Goal: Task Accomplishment & Management: Use online tool/utility

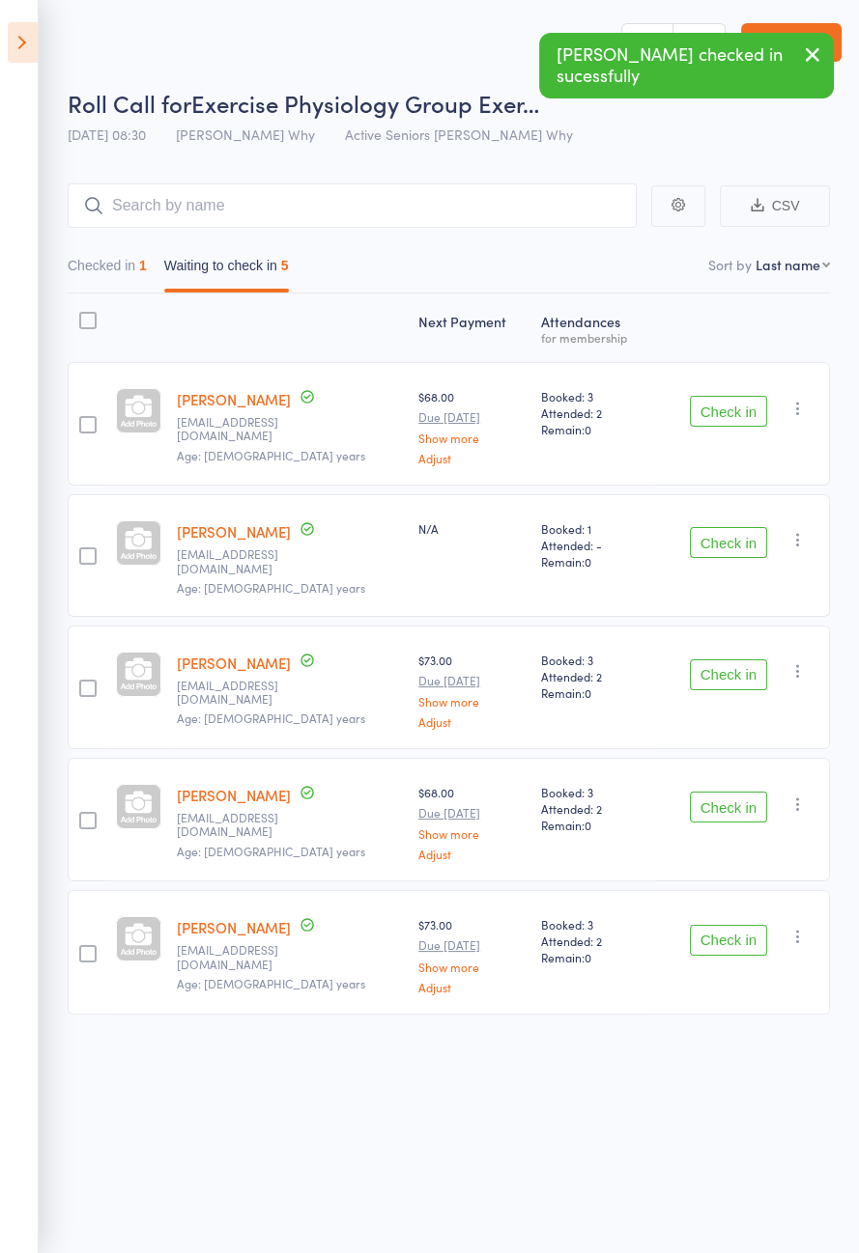
click at [742, 660] on button "Check in" at bounding box center [728, 675] width 77 height 31
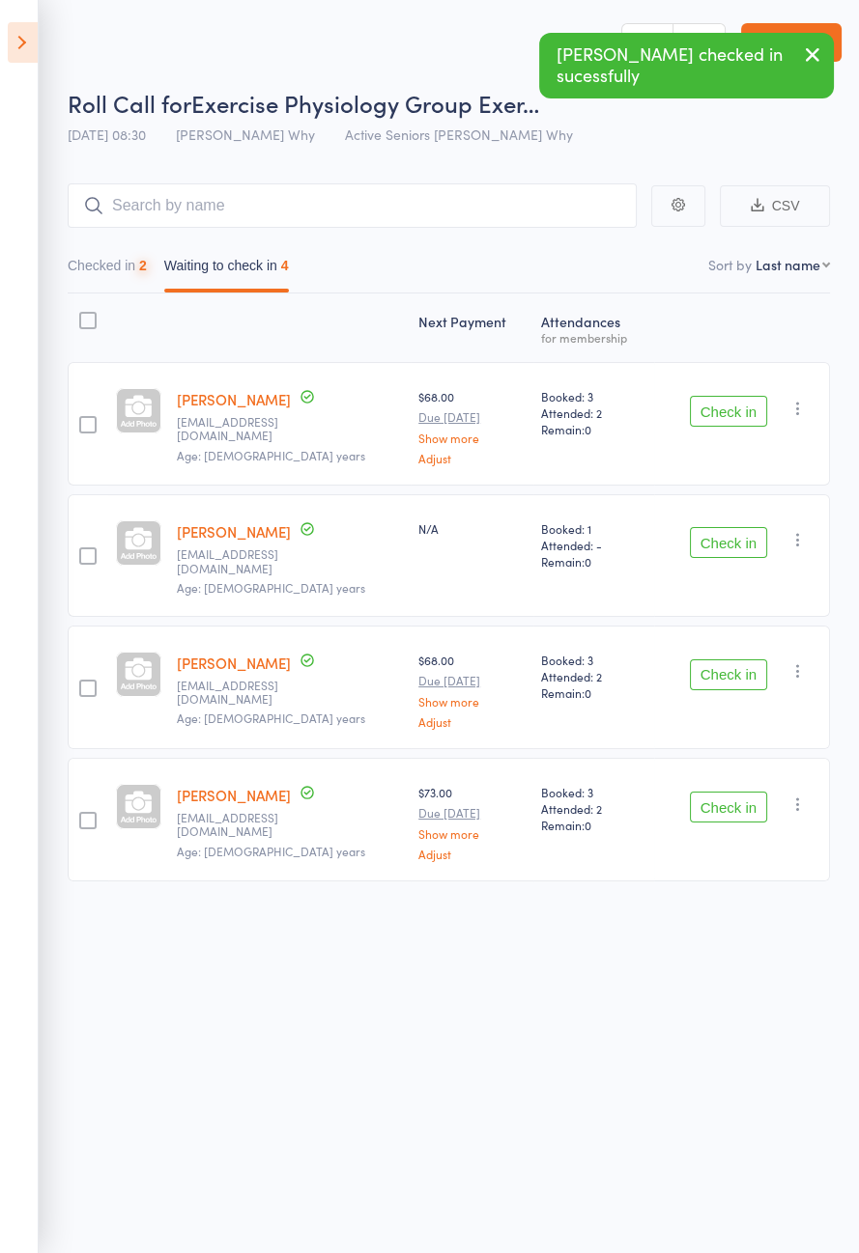
click at [746, 536] on button "Check in" at bounding box center [728, 542] width 77 height 31
click at [746, 416] on button "Check in" at bounding box center [728, 411] width 77 height 31
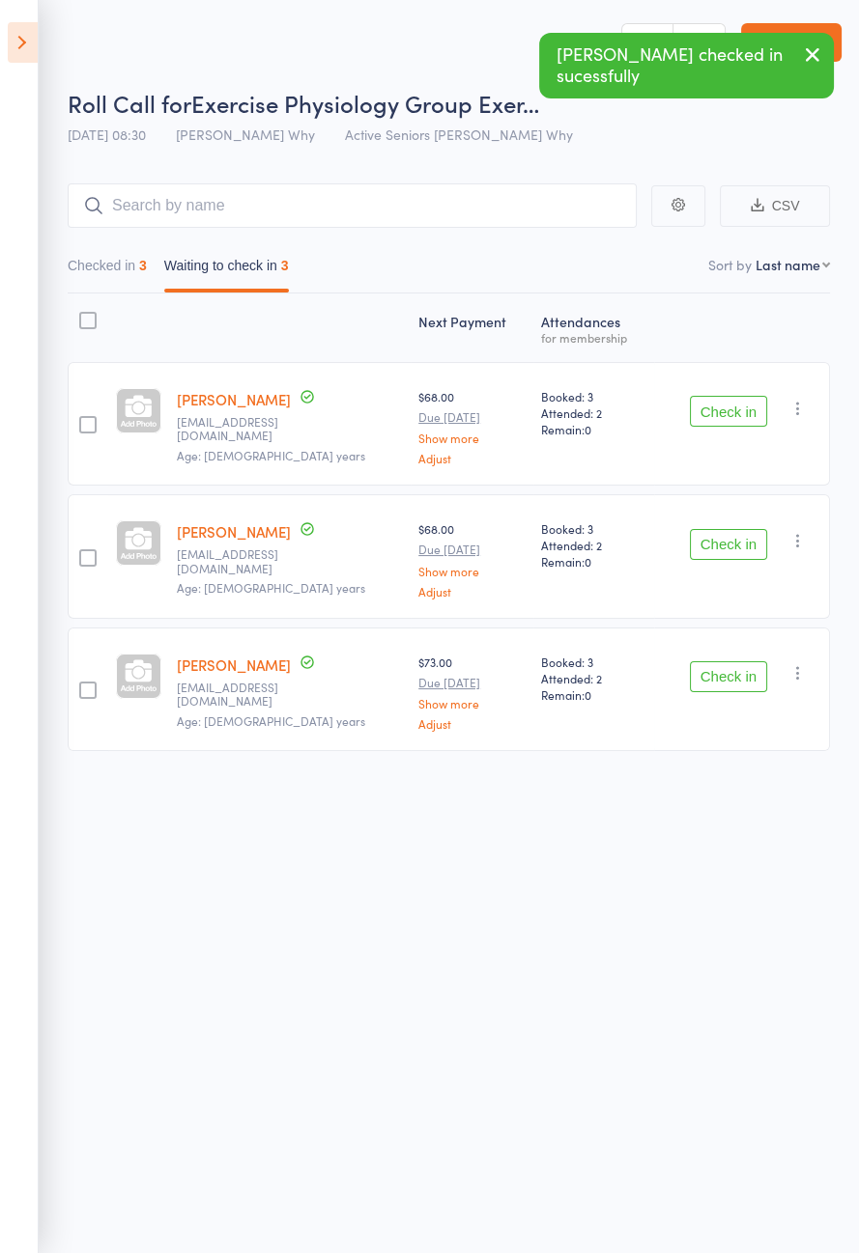
click at [749, 656] on div "Next Payment Atten­dances for membership [PERSON_NAME] [EMAIL_ADDRESS][DOMAIN_N…" at bounding box center [449, 566] width 762 height 544
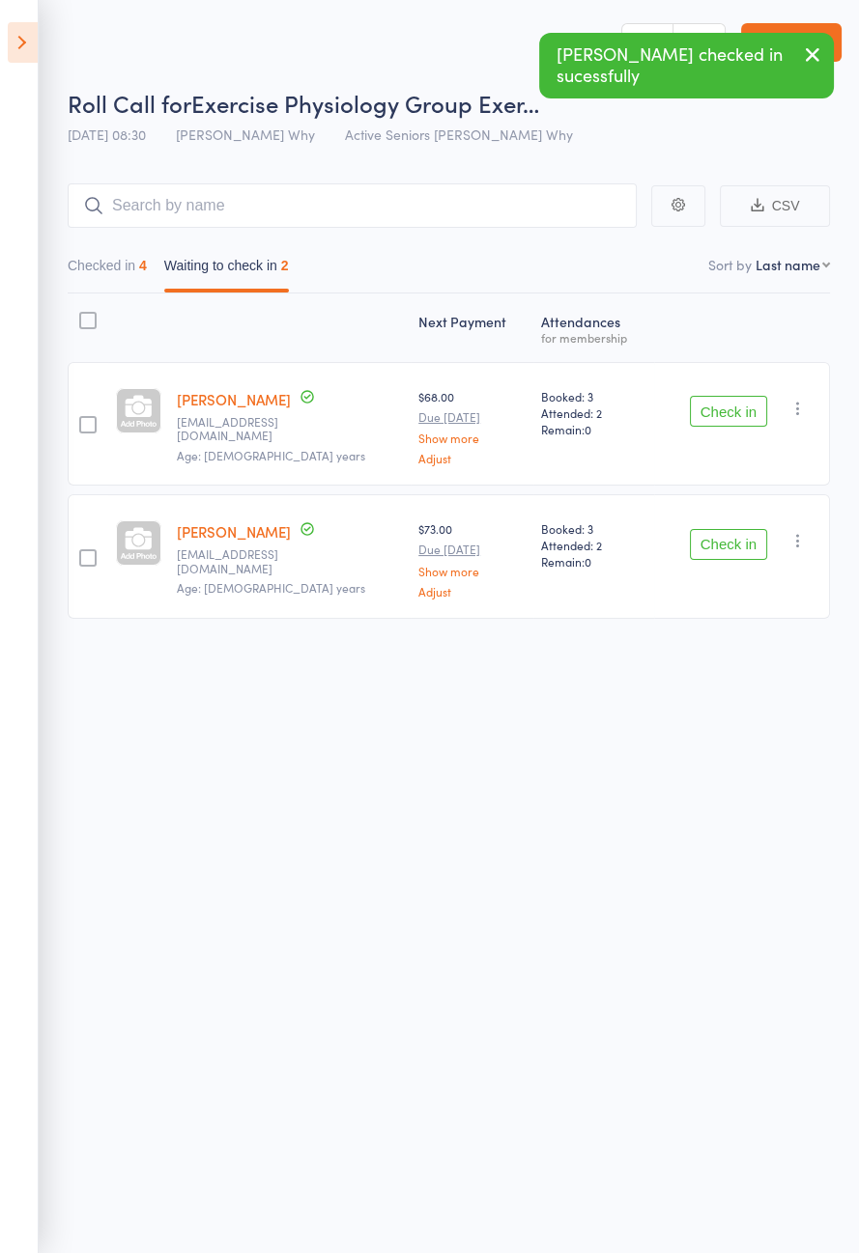
click at [734, 539] on button "Check in" at bounding box center [728, 544] width 77 height 31
click at [747, 416] on button "Check in" at bounding box center [728, 411] width 77 height 31
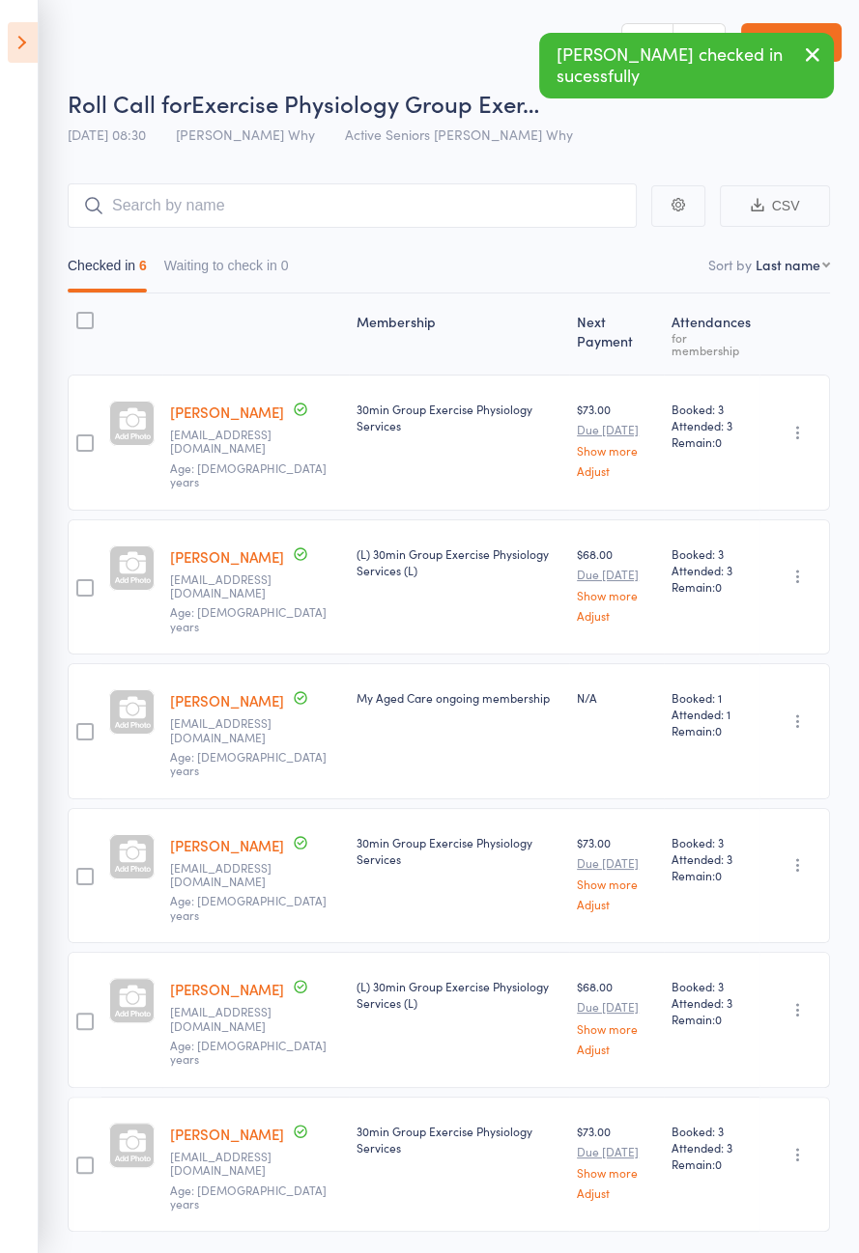
click at [37, 49] on icon at bounding box center [23, 42] width 30 height 41
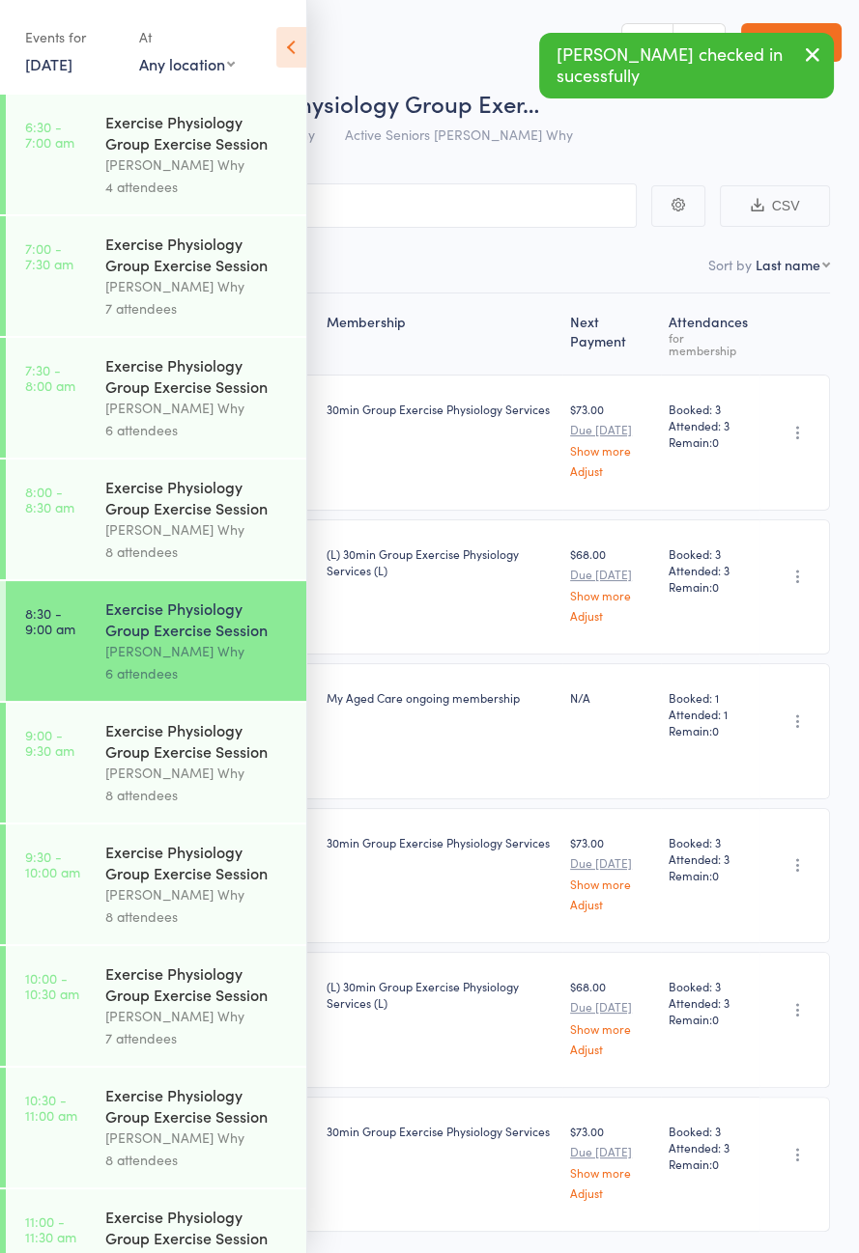
click at [195, 784] on div "[PERSON_NAME] Why" at bounding box center [197, 773] width 184 height 22
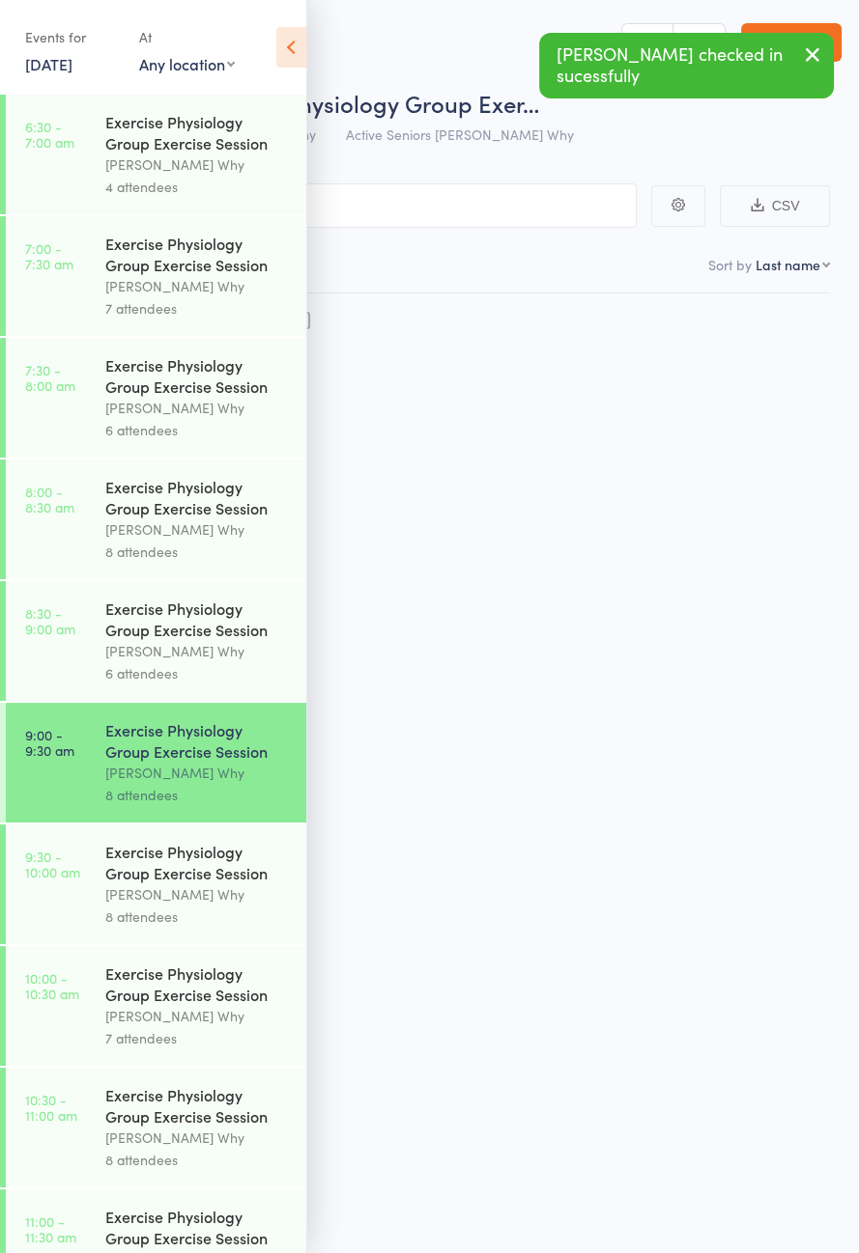
click at [303, 52] on icon at bounding box center [291, 47] width 30 height 41
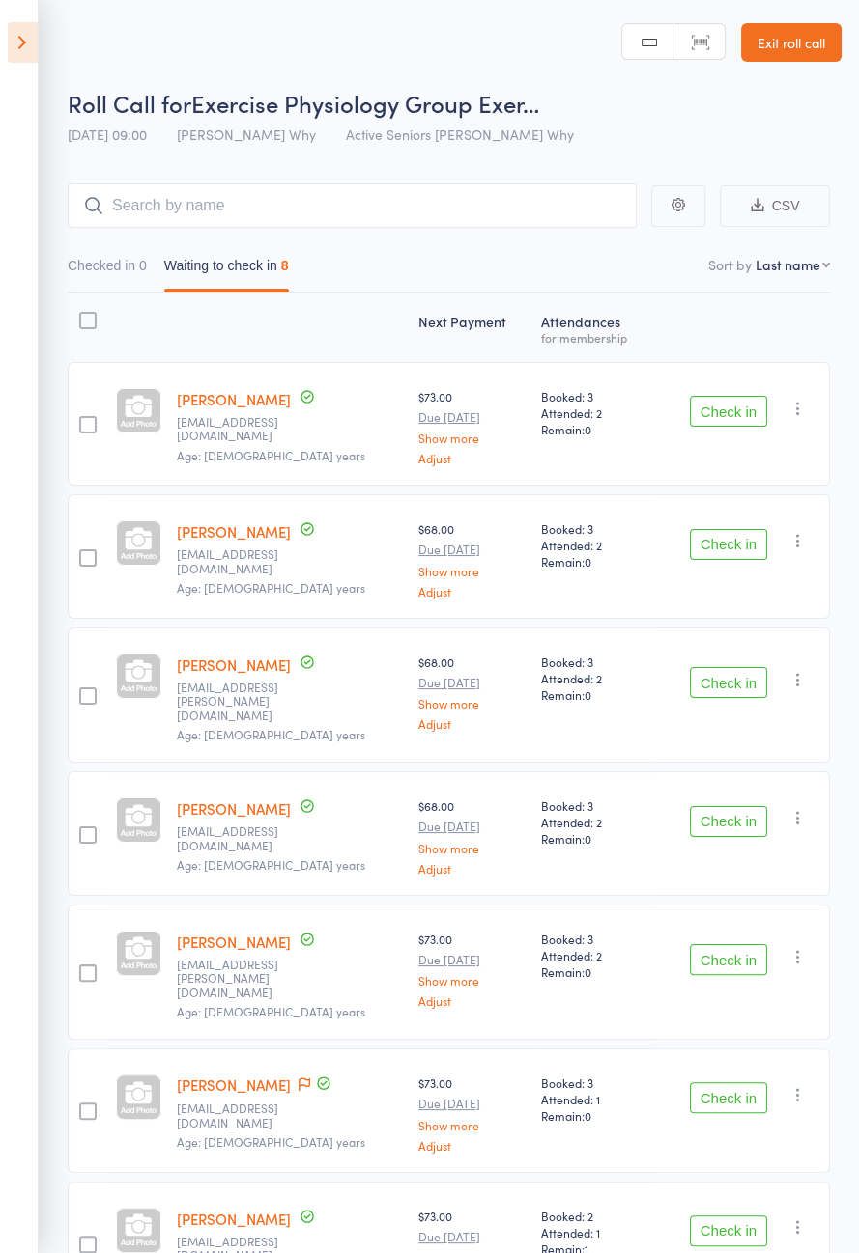
click at [14, 47] on icon at bounding box center [23, 42] width 30 height 41
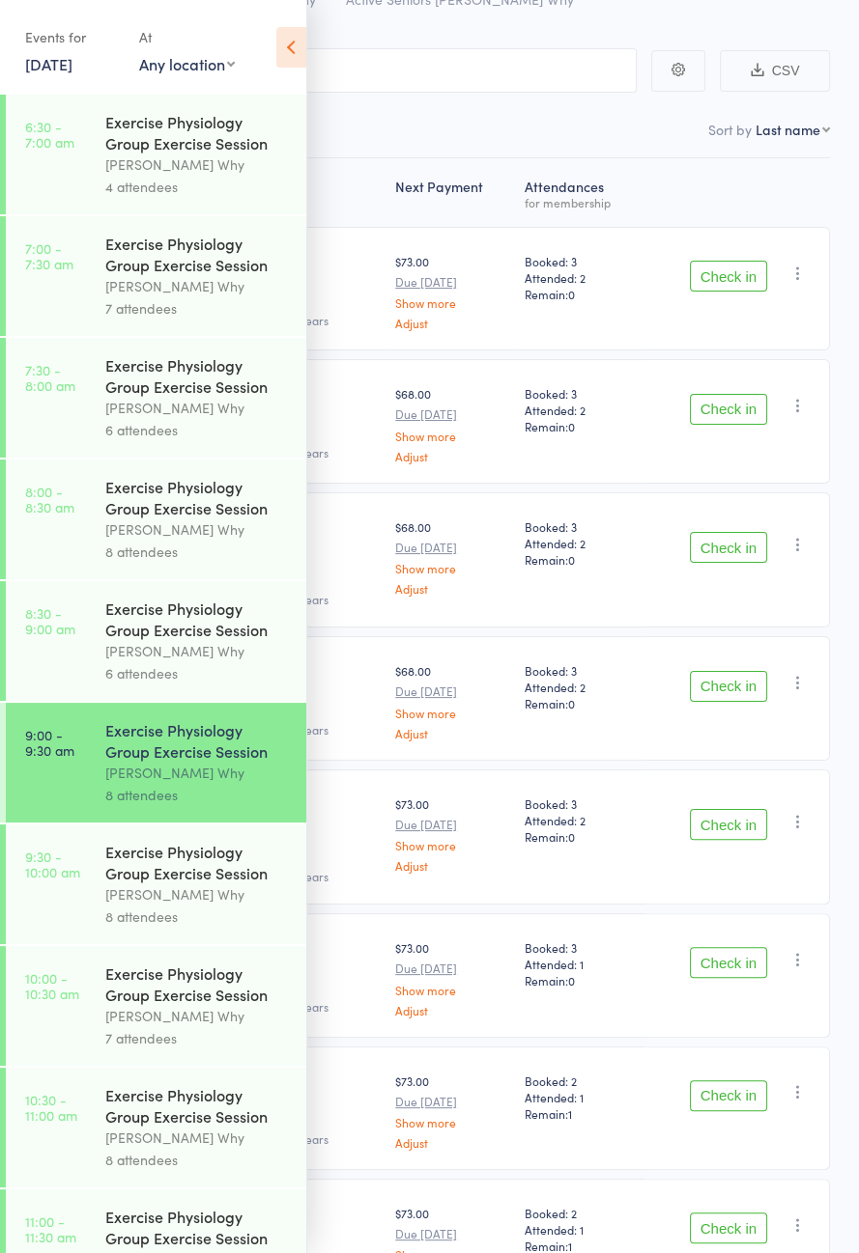
click at [279, 49] on icon at bounding box center [291, 47] width 30 height 41
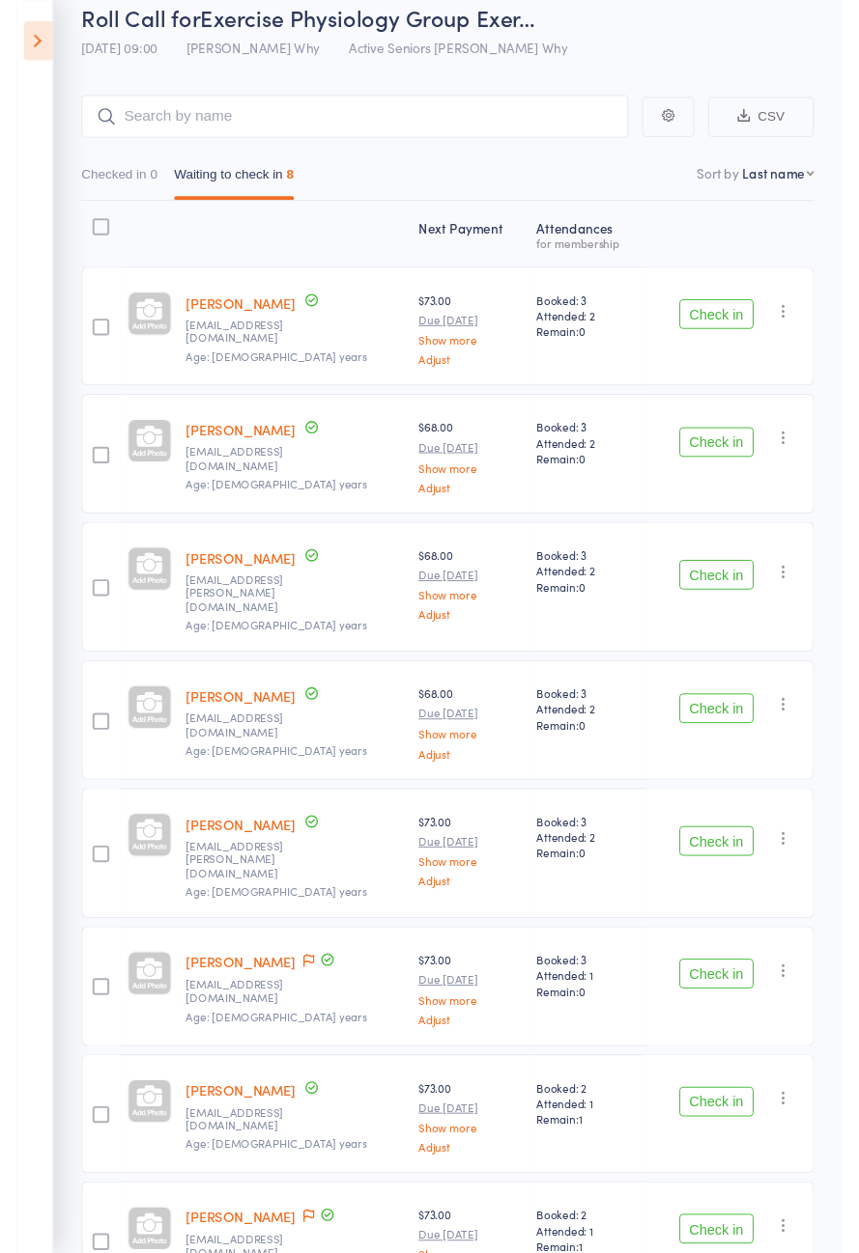
scroll to position [135, 0]
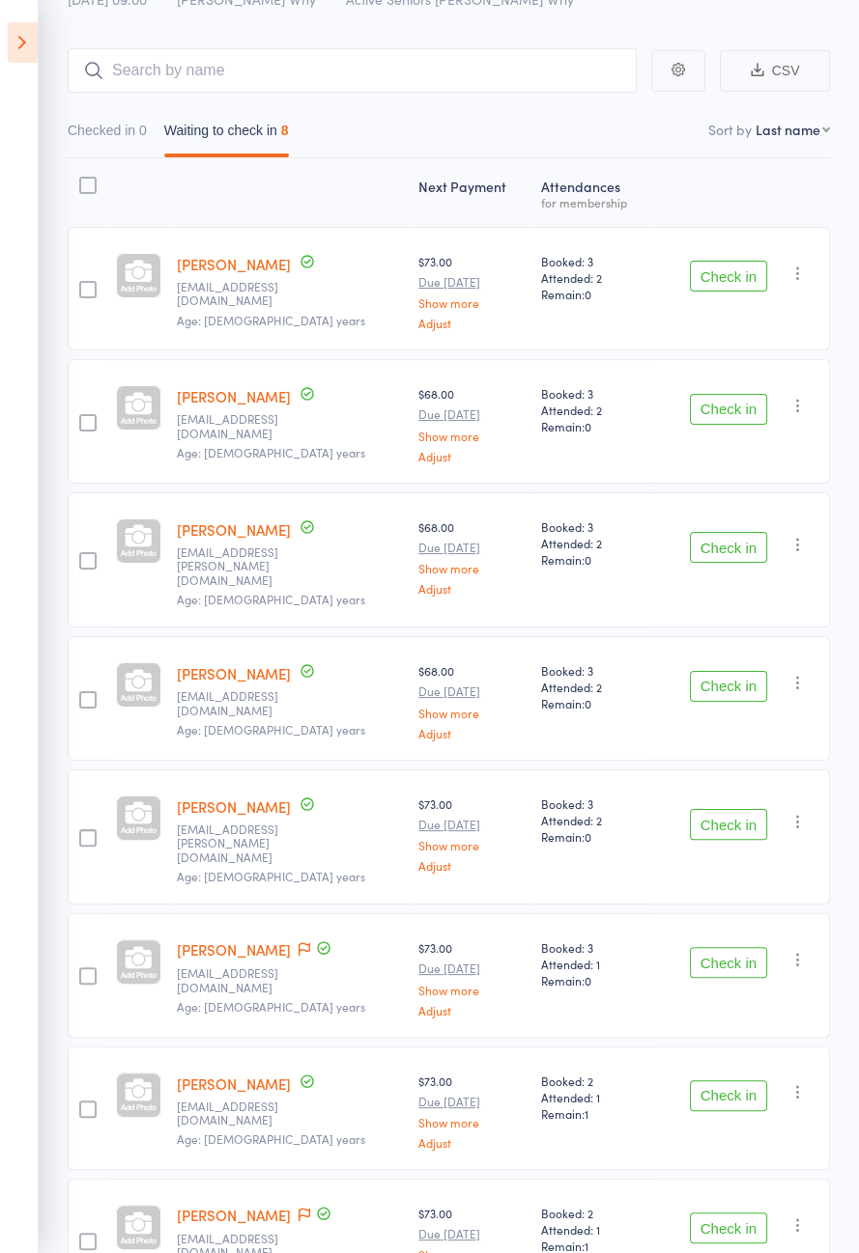
click at [734, 409] on button "Check in" at bounding box center [728, 409] width 77 height 31
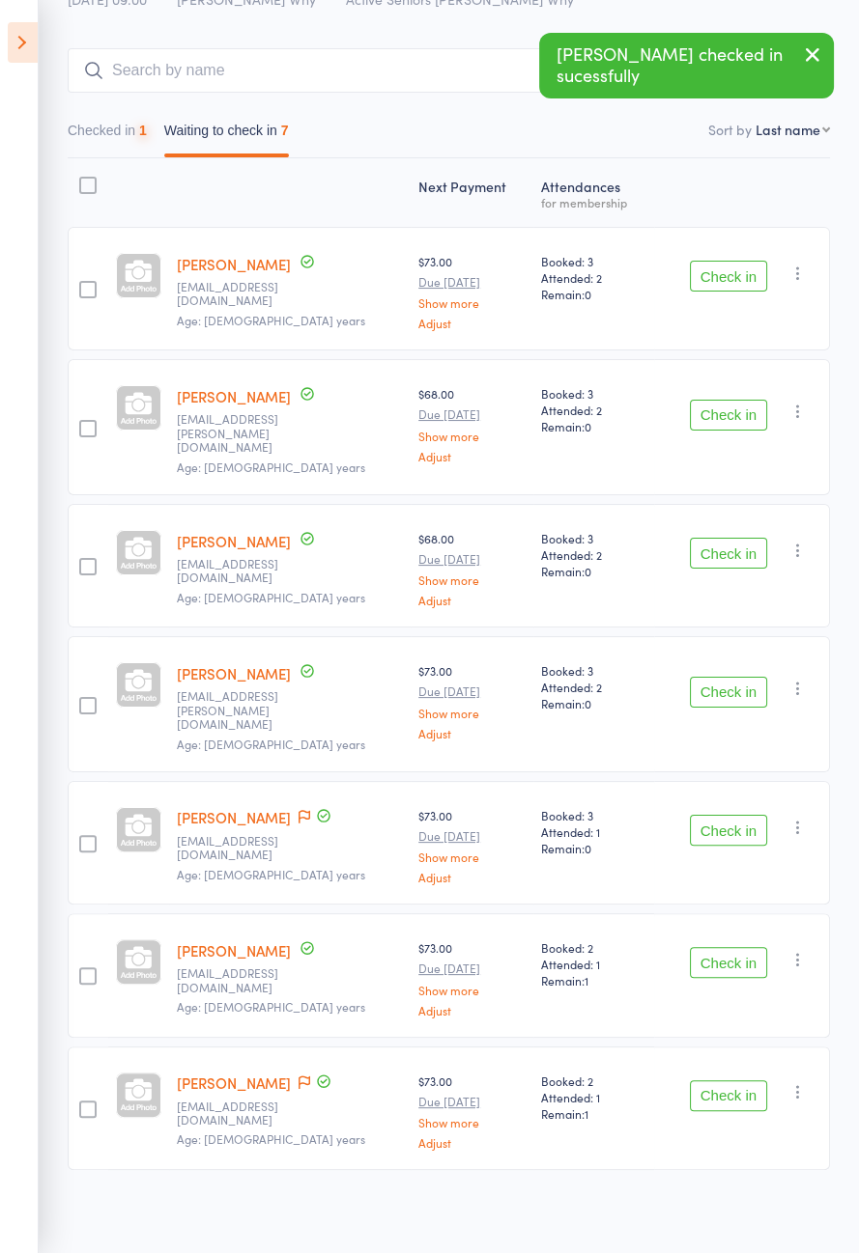
scroll to position [4, 0]
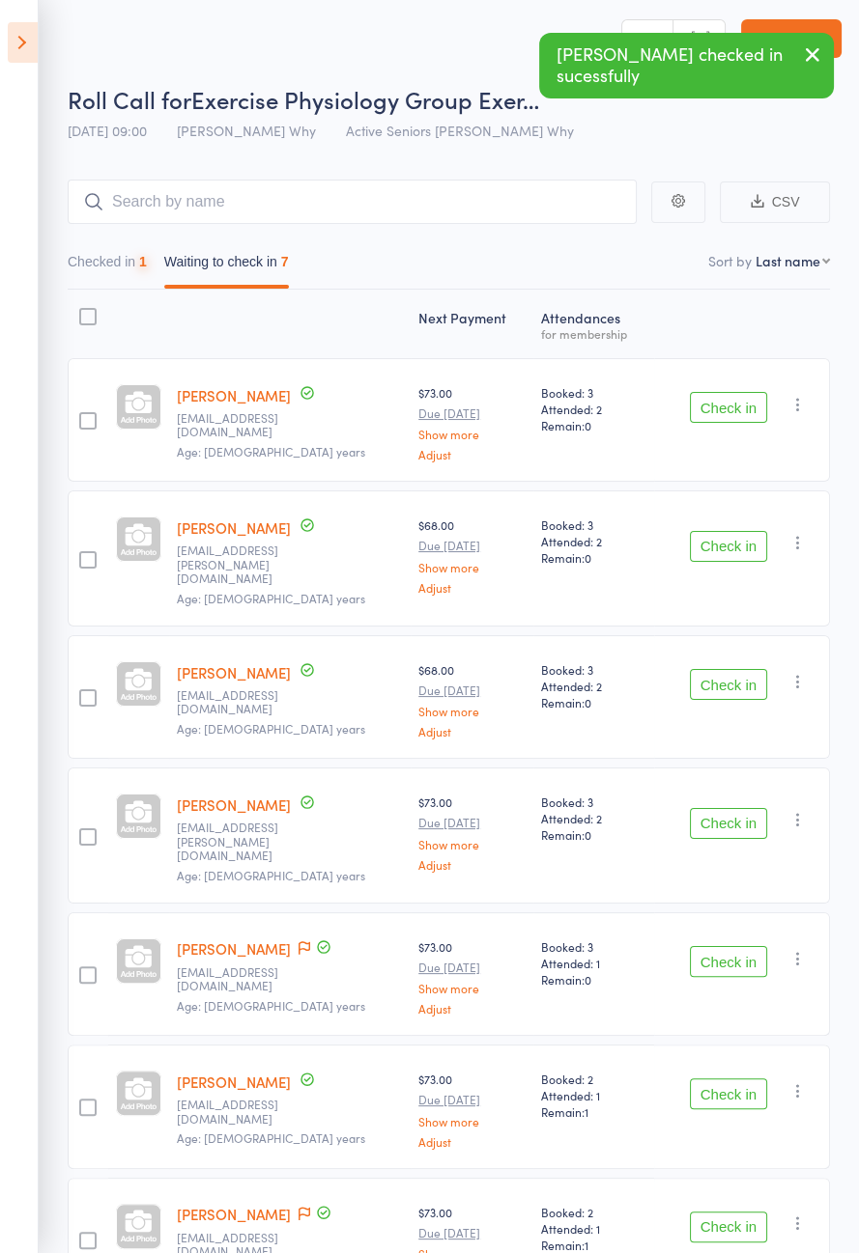
click at [747, 670] on button "Check in" at bounding box center [728, 684] width 77 height 31
click at [750, 538] on button "Check in" at bounding box center [728, 546] width 77 height 31
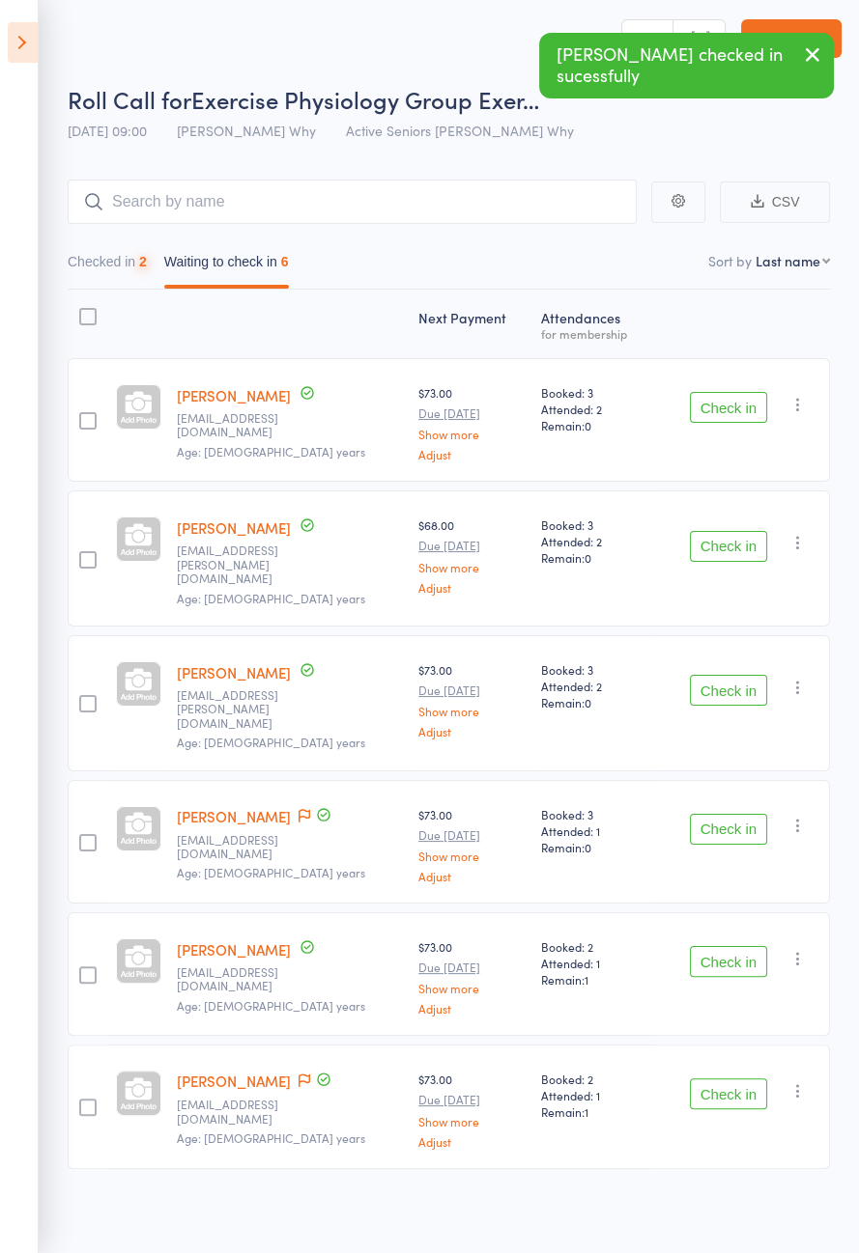
scroll to position [0, 0]
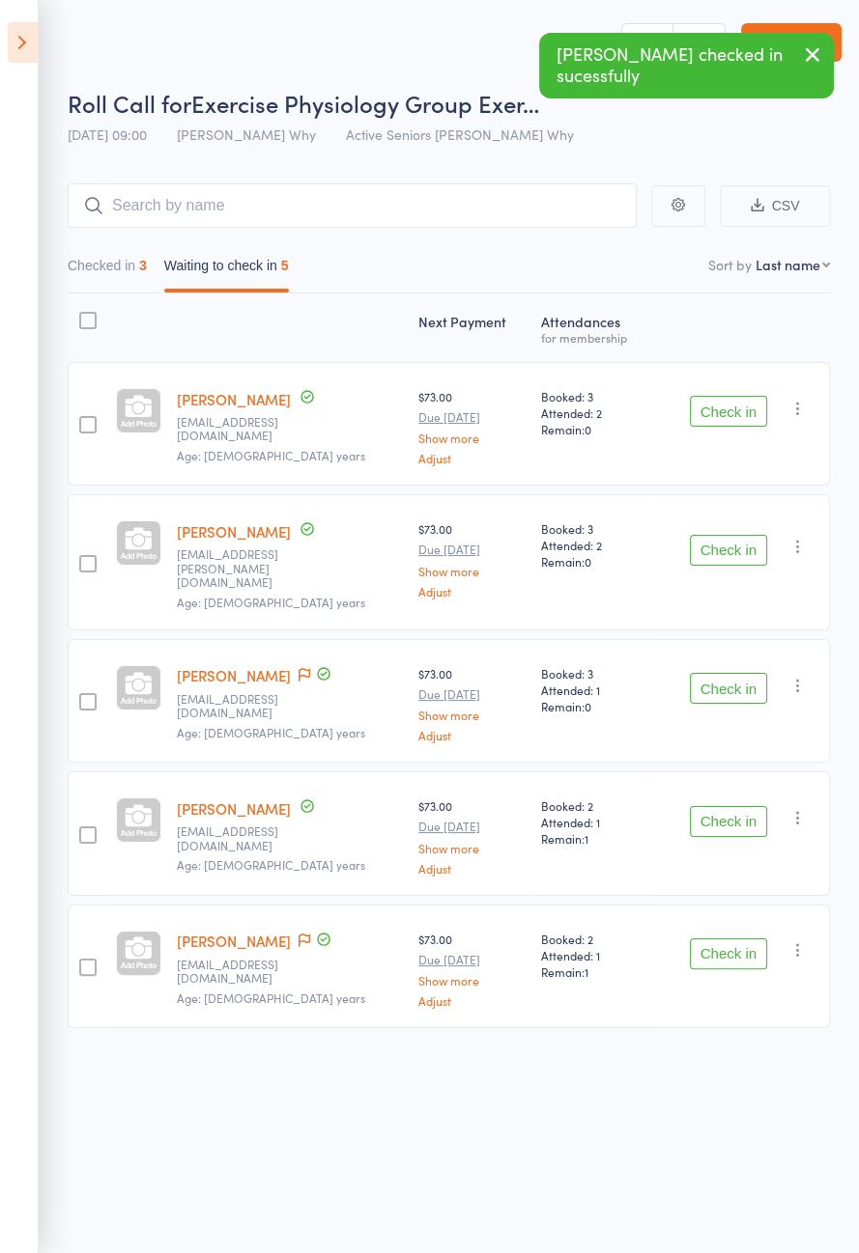
click at [731, 809] on button "Check in" at bounding box center [728, 821] width 77 height 31
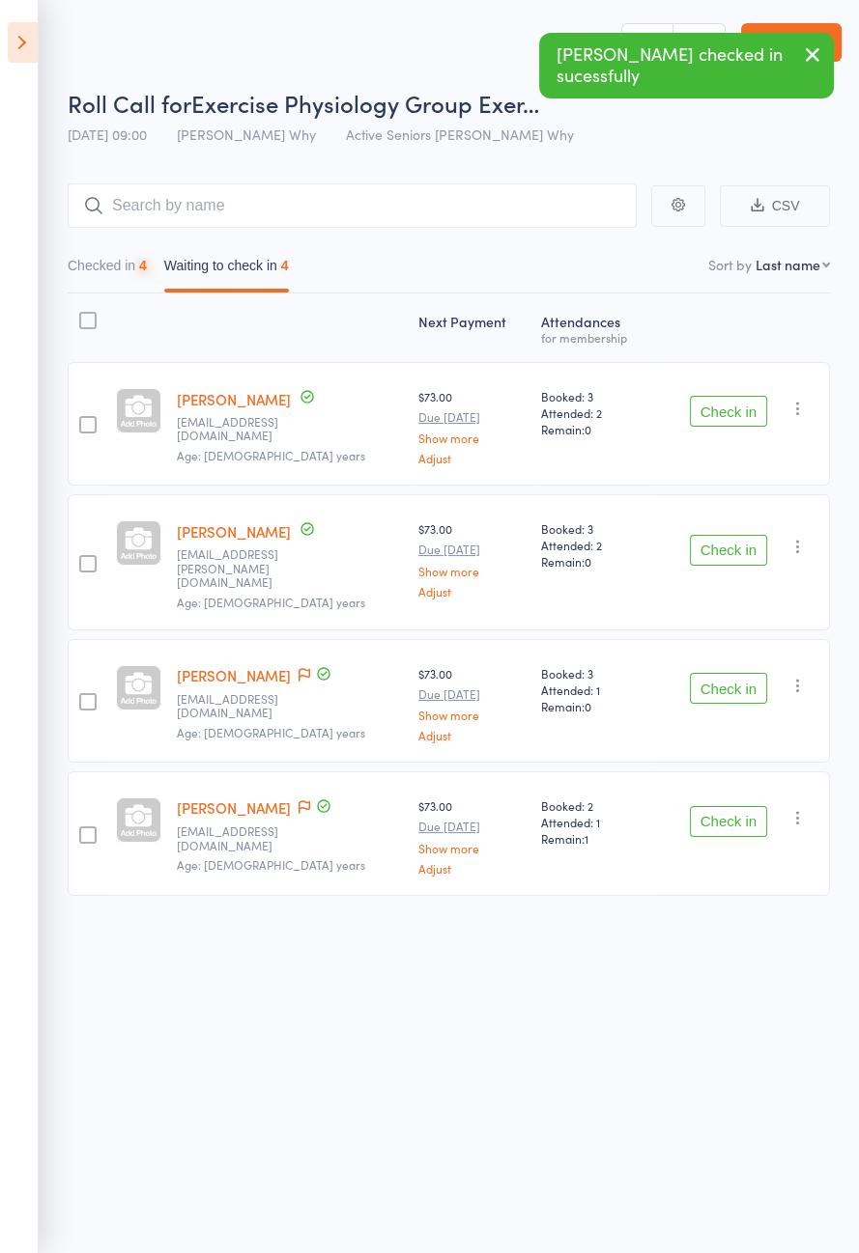
click at [719, 806] on button "Check in" at bounding box center [728, 821] width 77 height 31
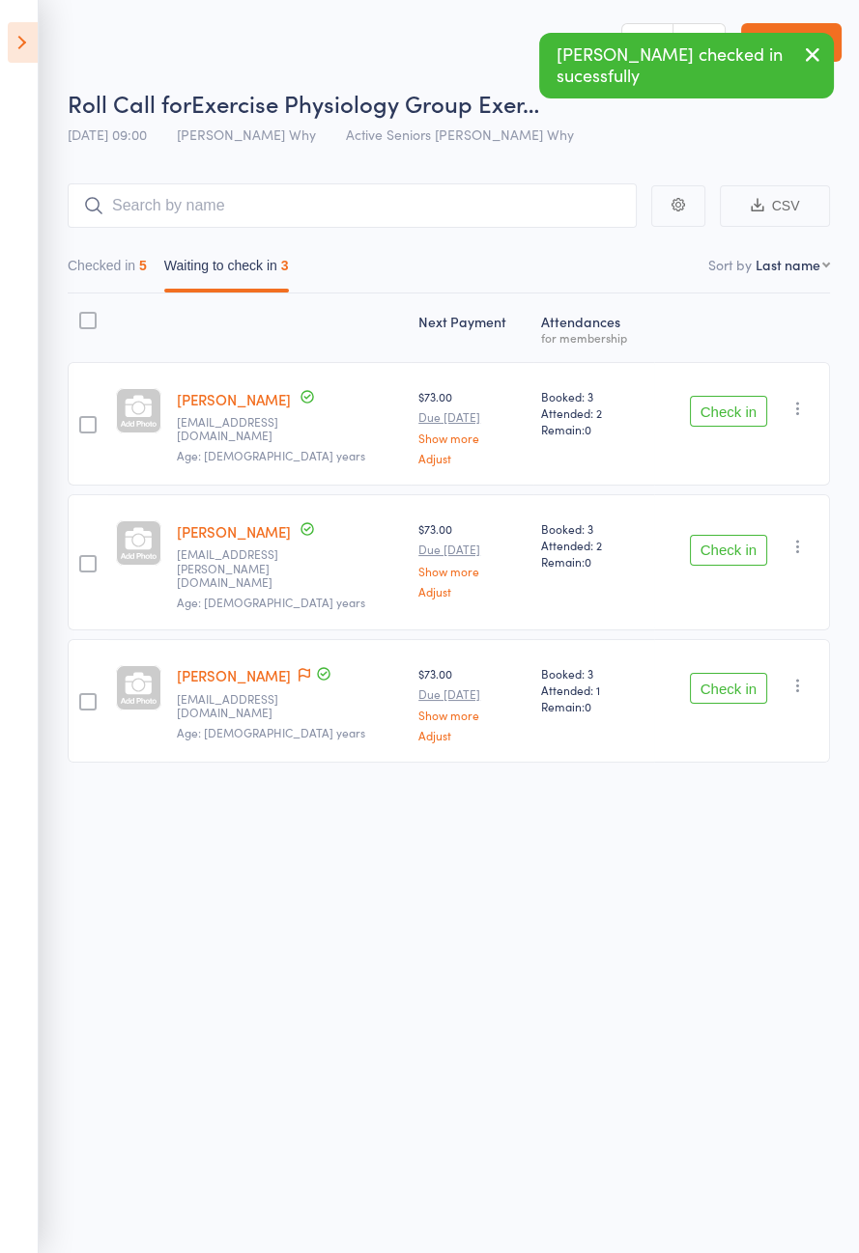
click at [731, 549] on button "Check in" at bounding box center [728, 550] width 77 height 31
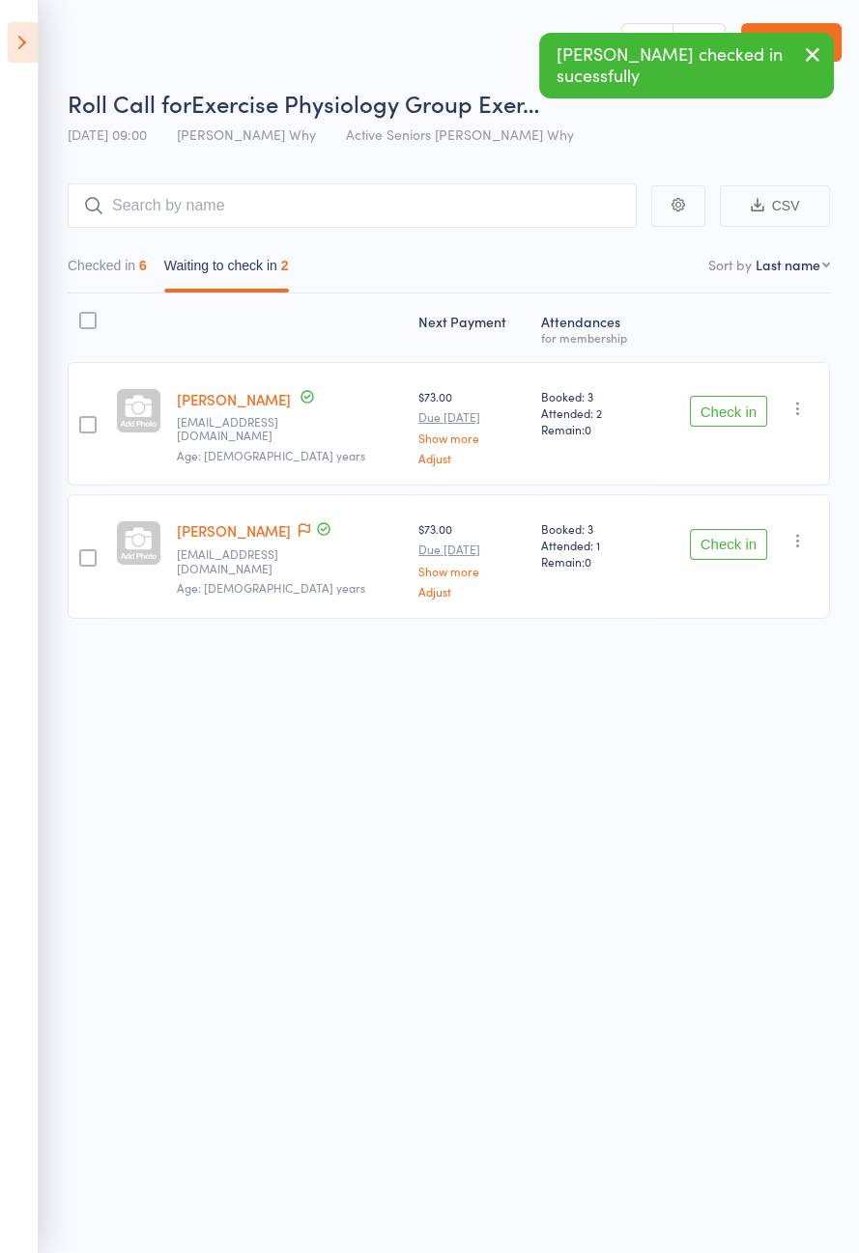
click at [714, 409] on button "Check in" at bounding box center [728, 411] width 77 height 31
